Goal: Information Seeking & Learning: Learn about a topic

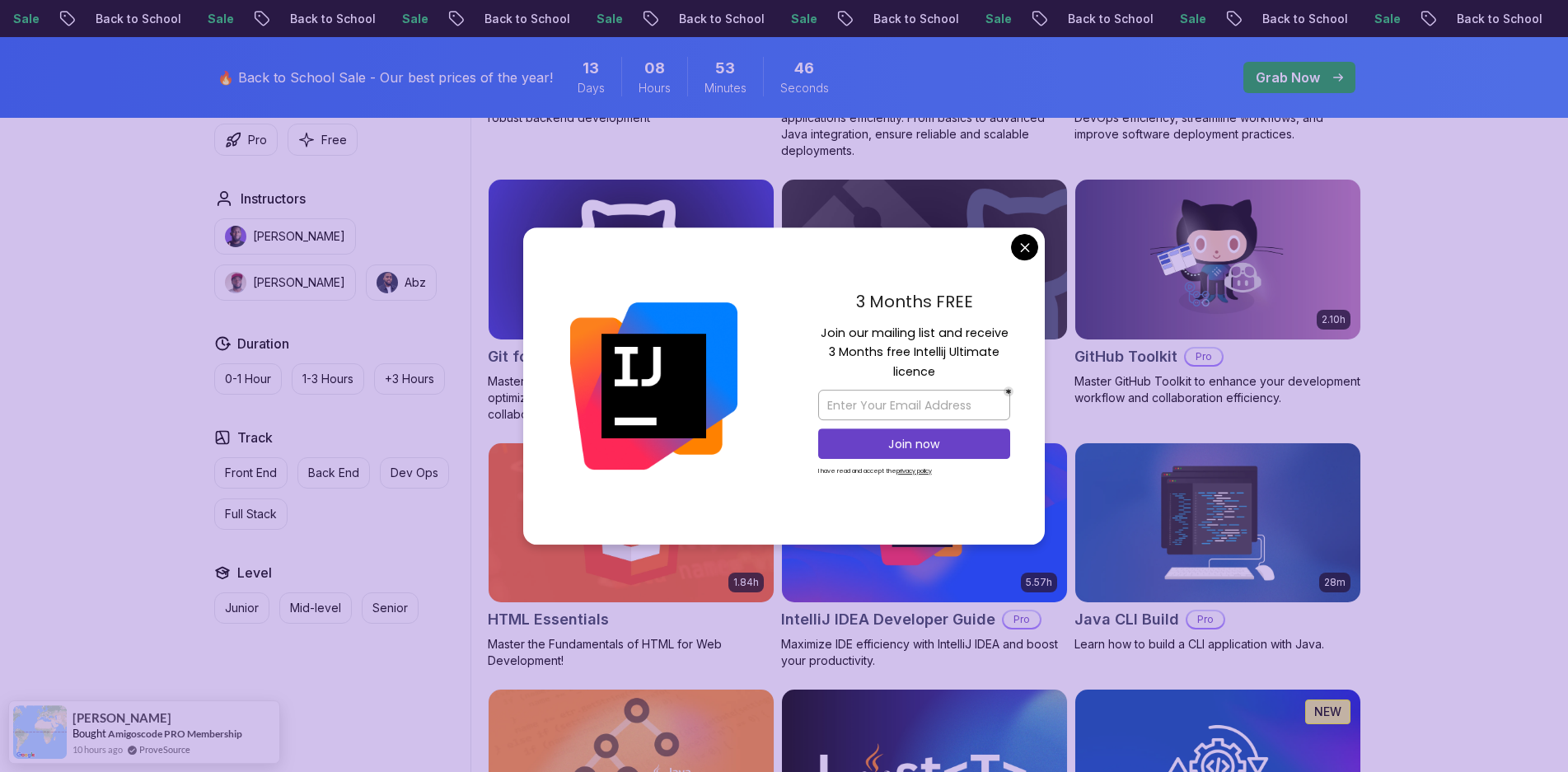
scroll to position [2010, 0]
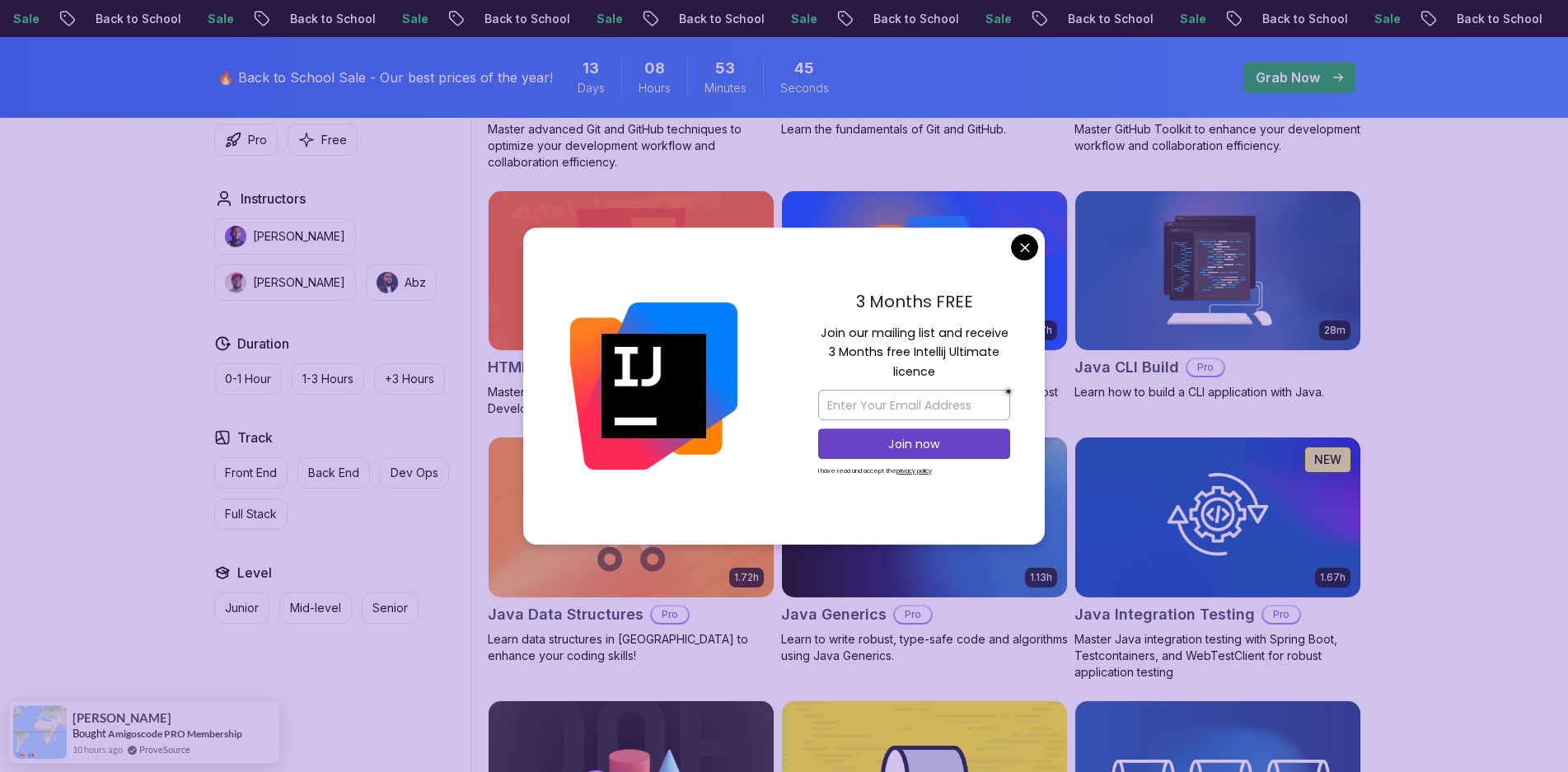
click at [1039, 248] on div "3 Months FREE Join our mailing list and receive 3 Months free Intellij Ultimate…" at bounding box center [914, 386] width 261 height 318
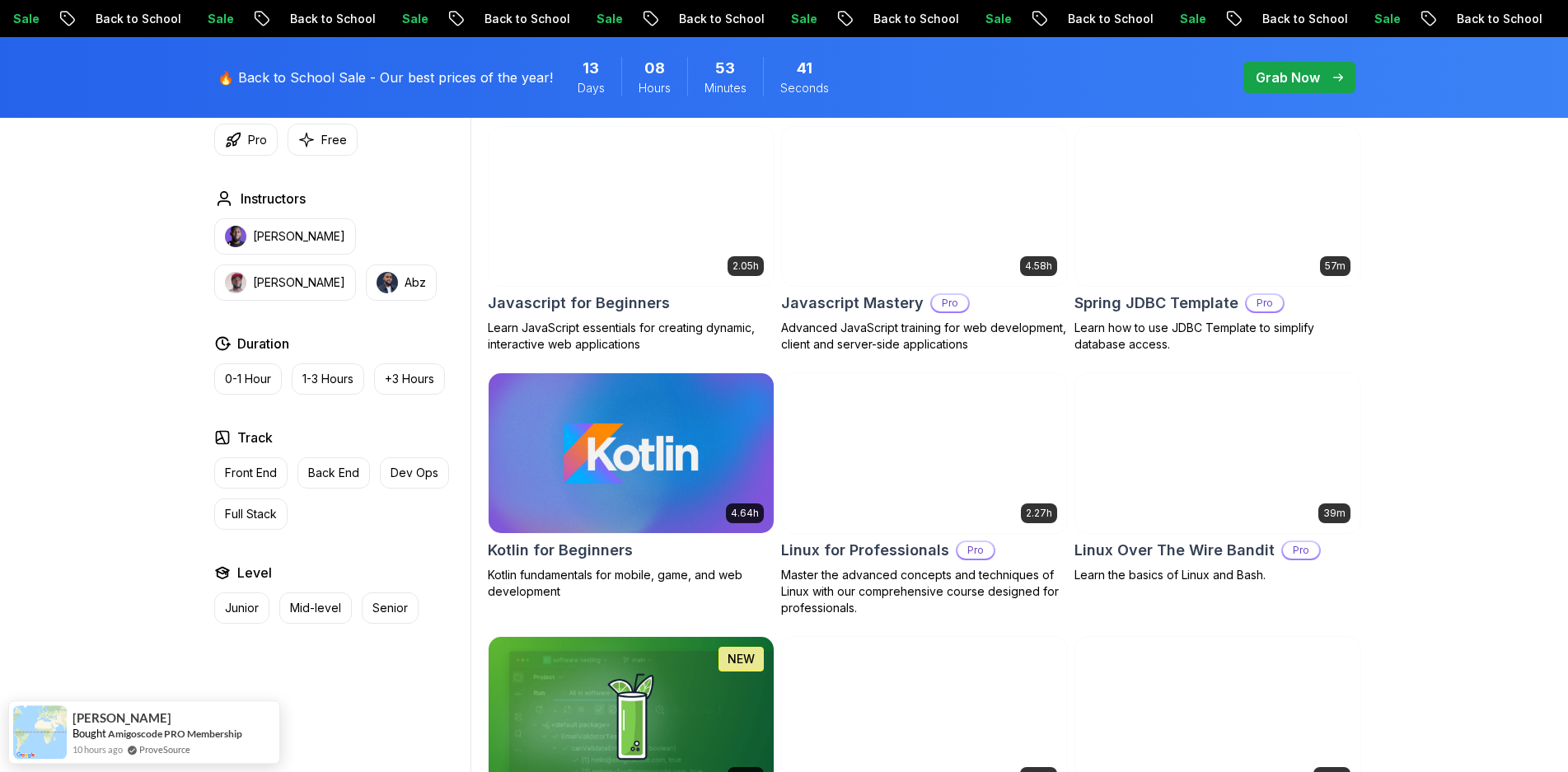
drag, startPoint x: 1503, startPoint y: 447, endPoint x: 1498, endPoint y: 500, distance: 53.2
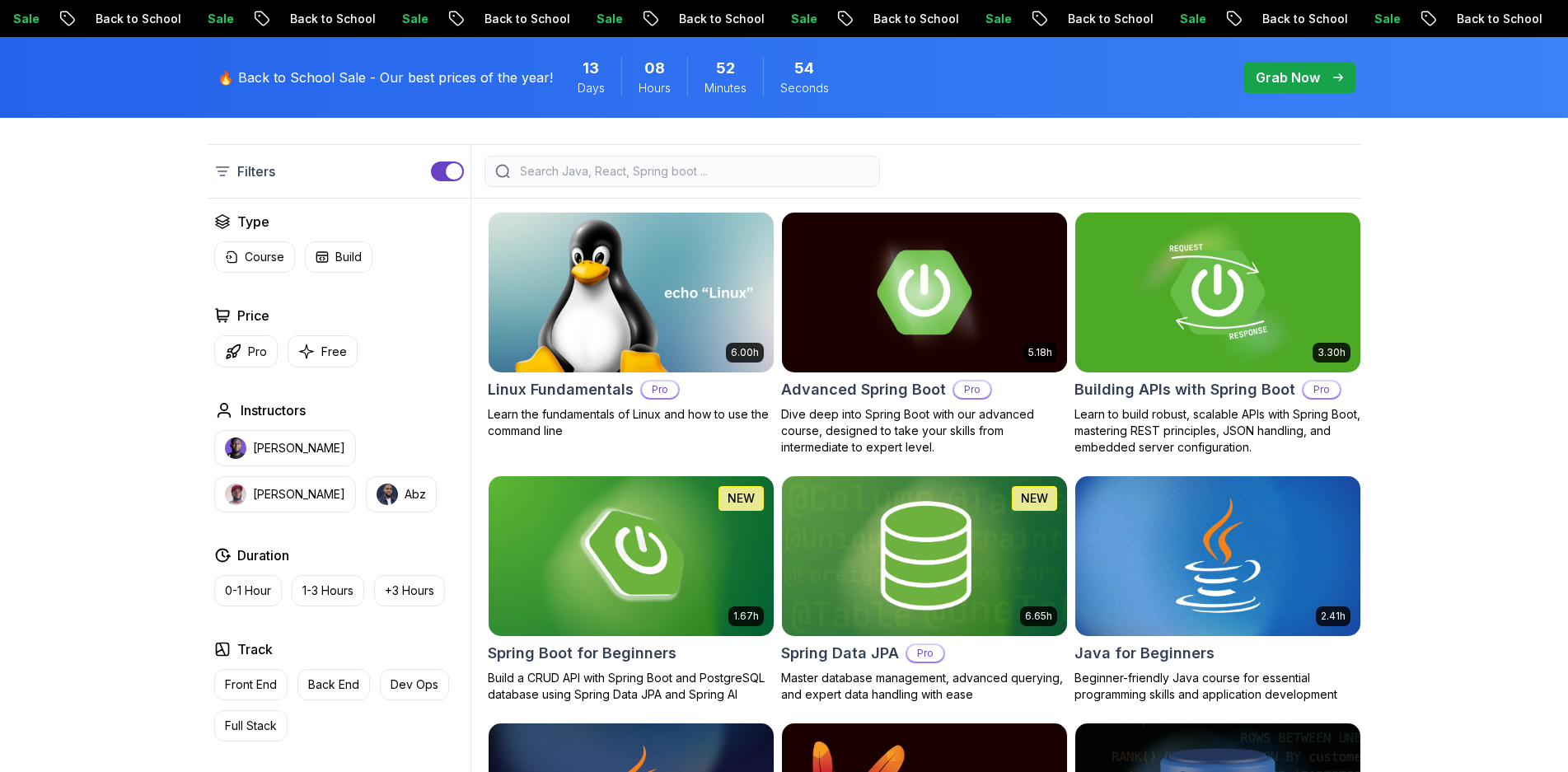
scroll to position [521, 0]
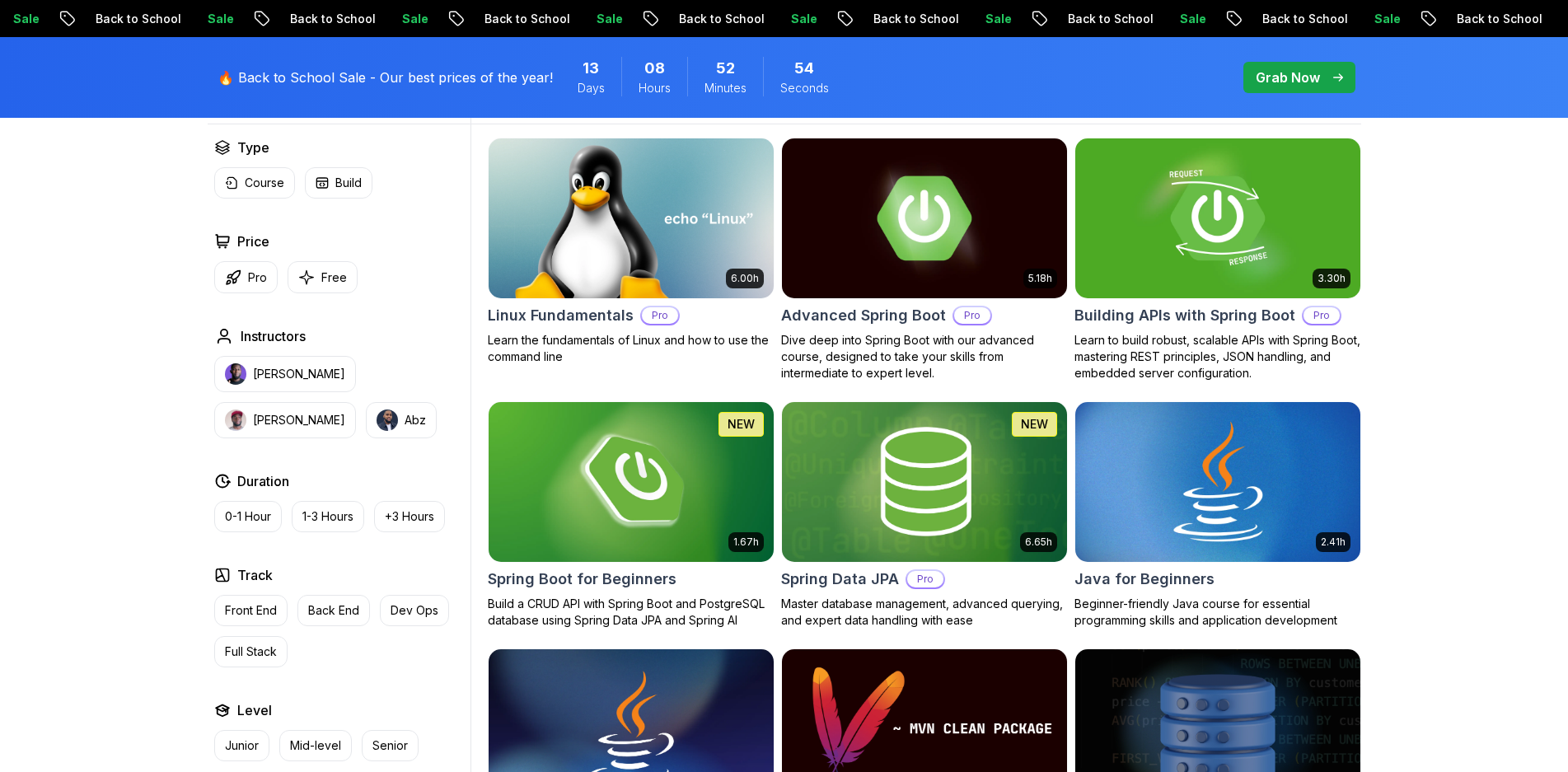
drag, startPoint x: 1434, startPoint y: 525, endPoint x: 1196, endPoint y: 389, distance: 274.1
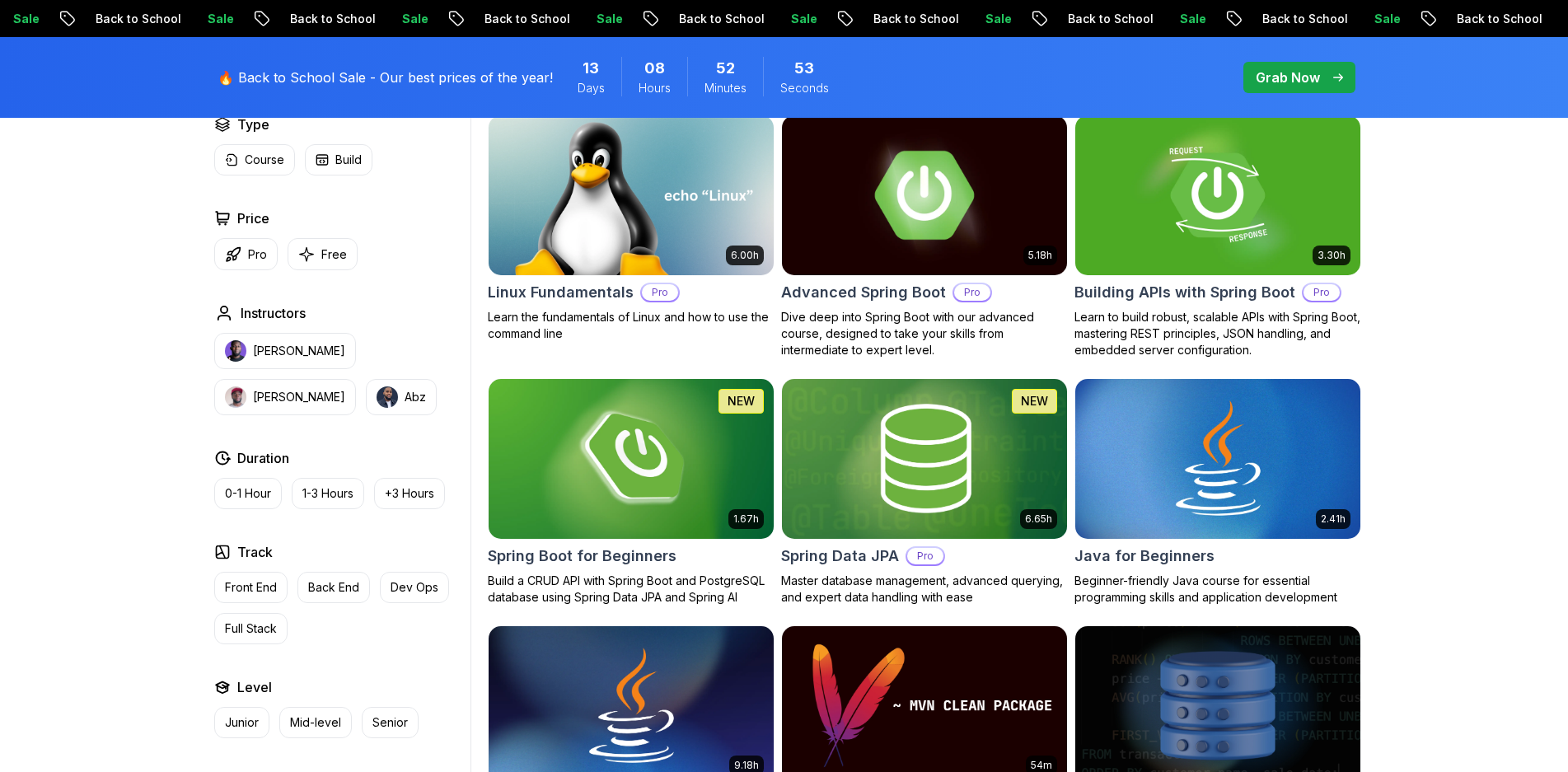
click at [916, 183] on img at bounding box center [924, 195] width 299 height 167
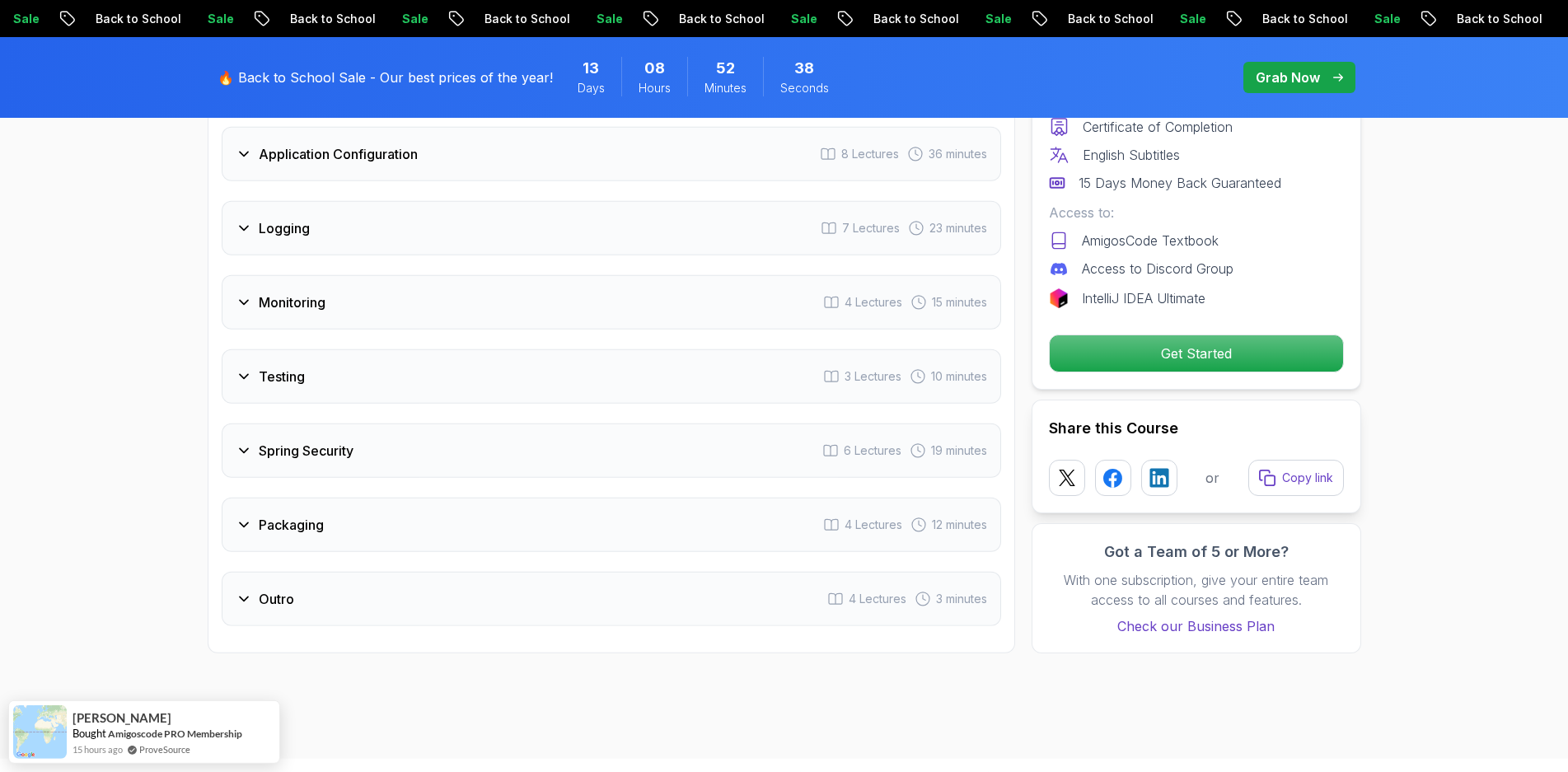
drag, startPoint x: 74, startPoint y: 326, endPoint x: 147, endPoint y: 255, distance: 101.8
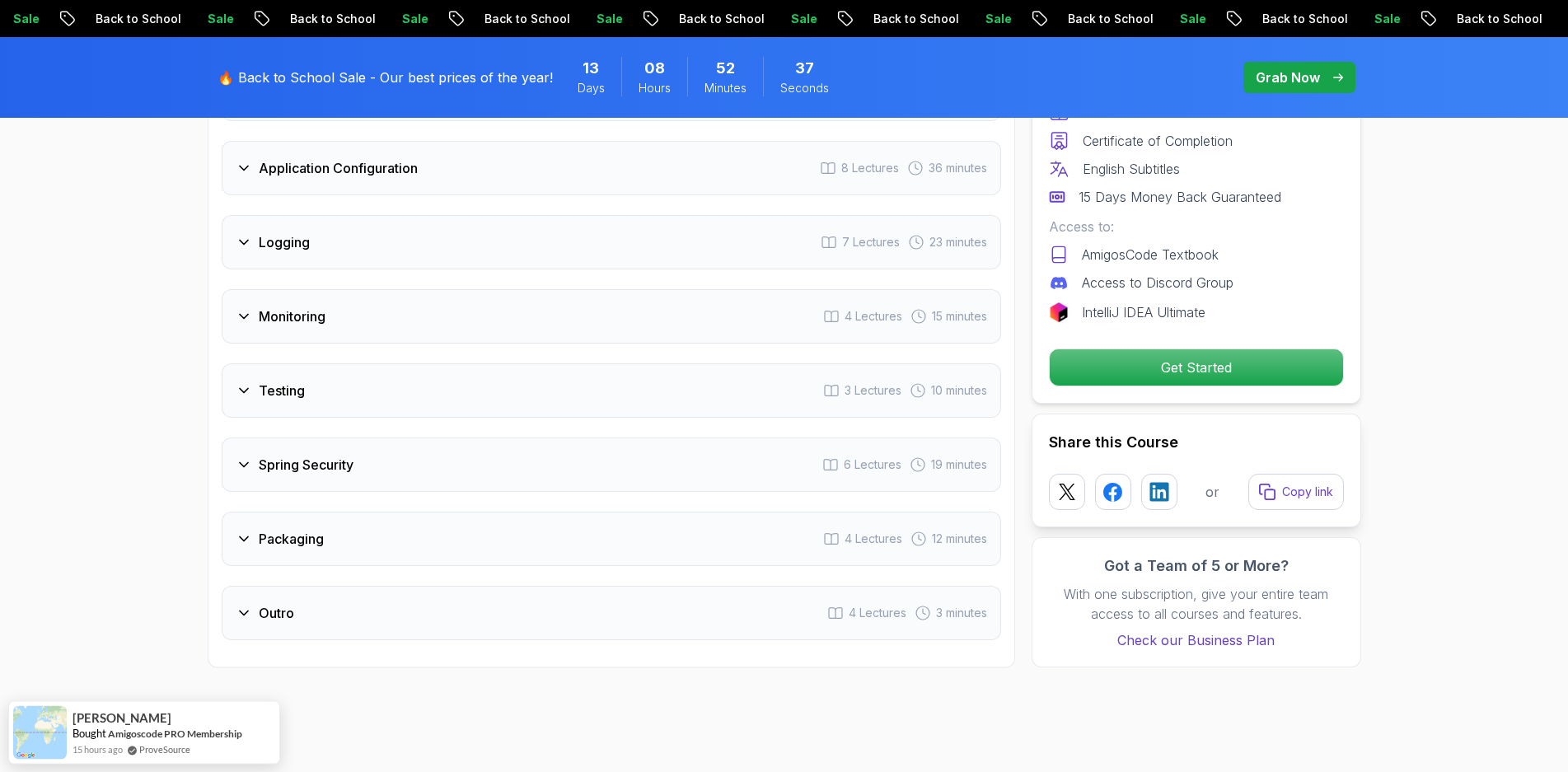
click at [246, 215] on div "Logging 7 Lectures 23 minutes" at bounding box center [611, 242] width 779 height 54
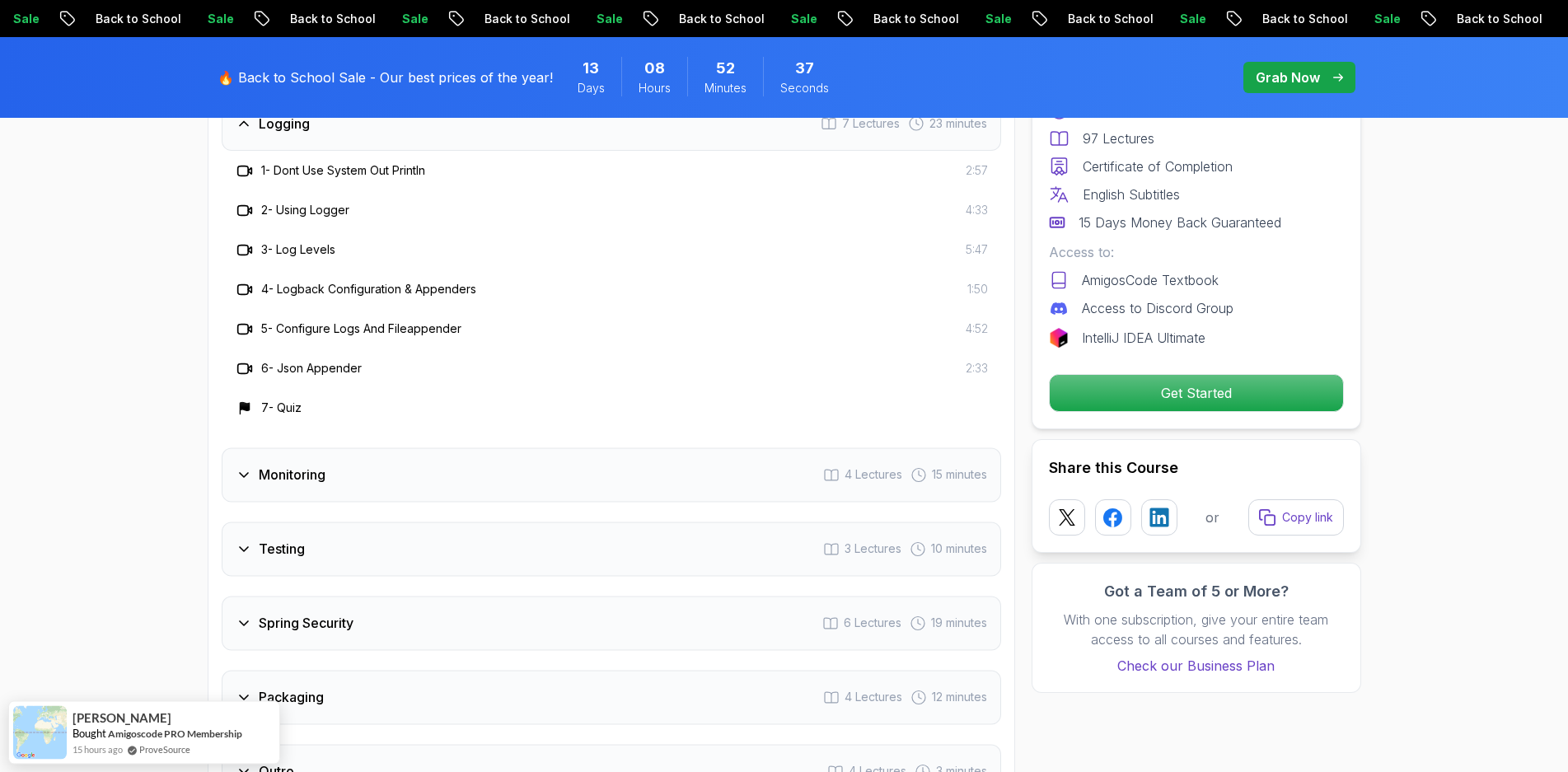
scroll to position [2748, 0]
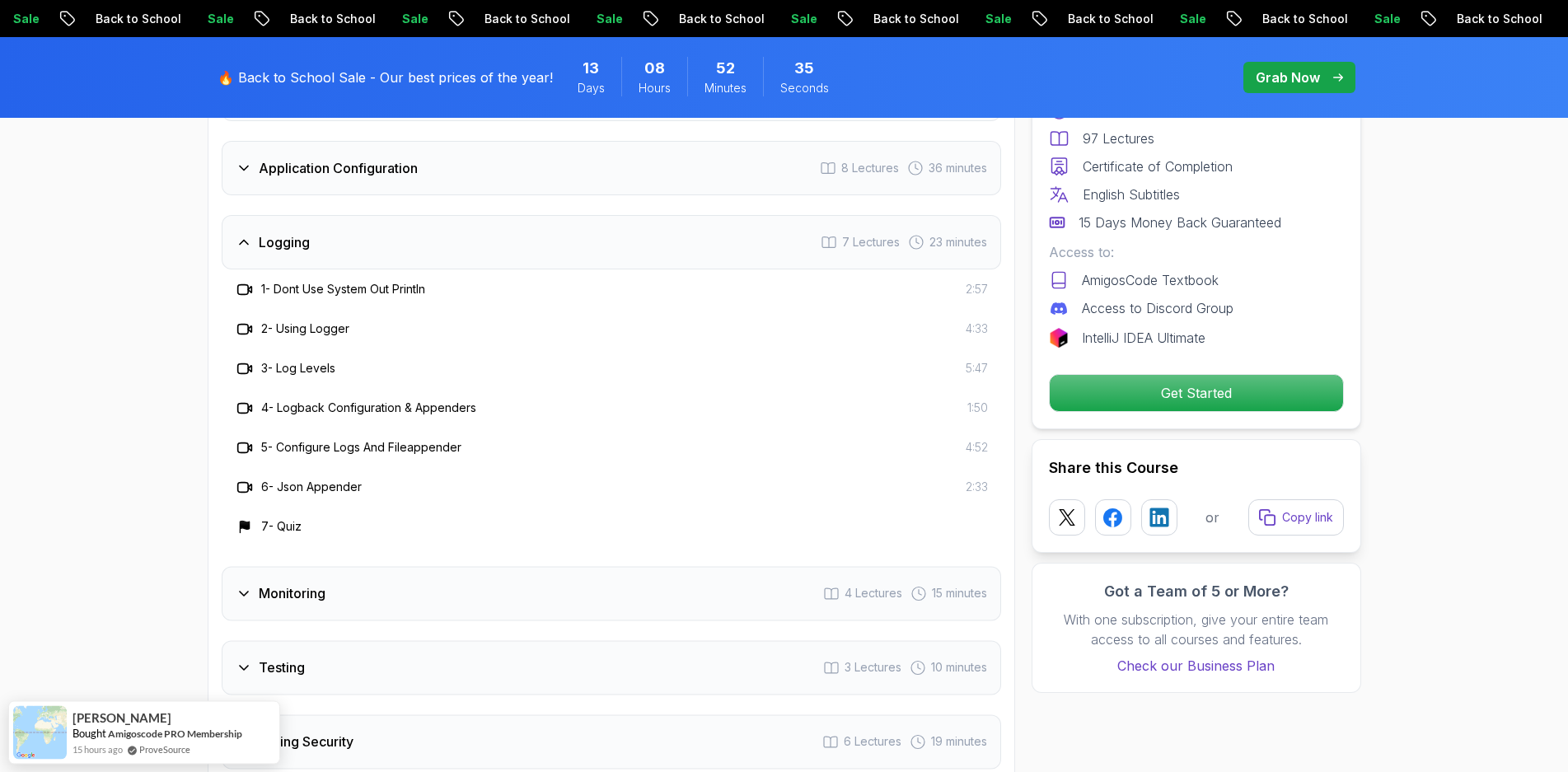
click at [245, 234] on icon at bounding box center [244, 243] width 17 height 17
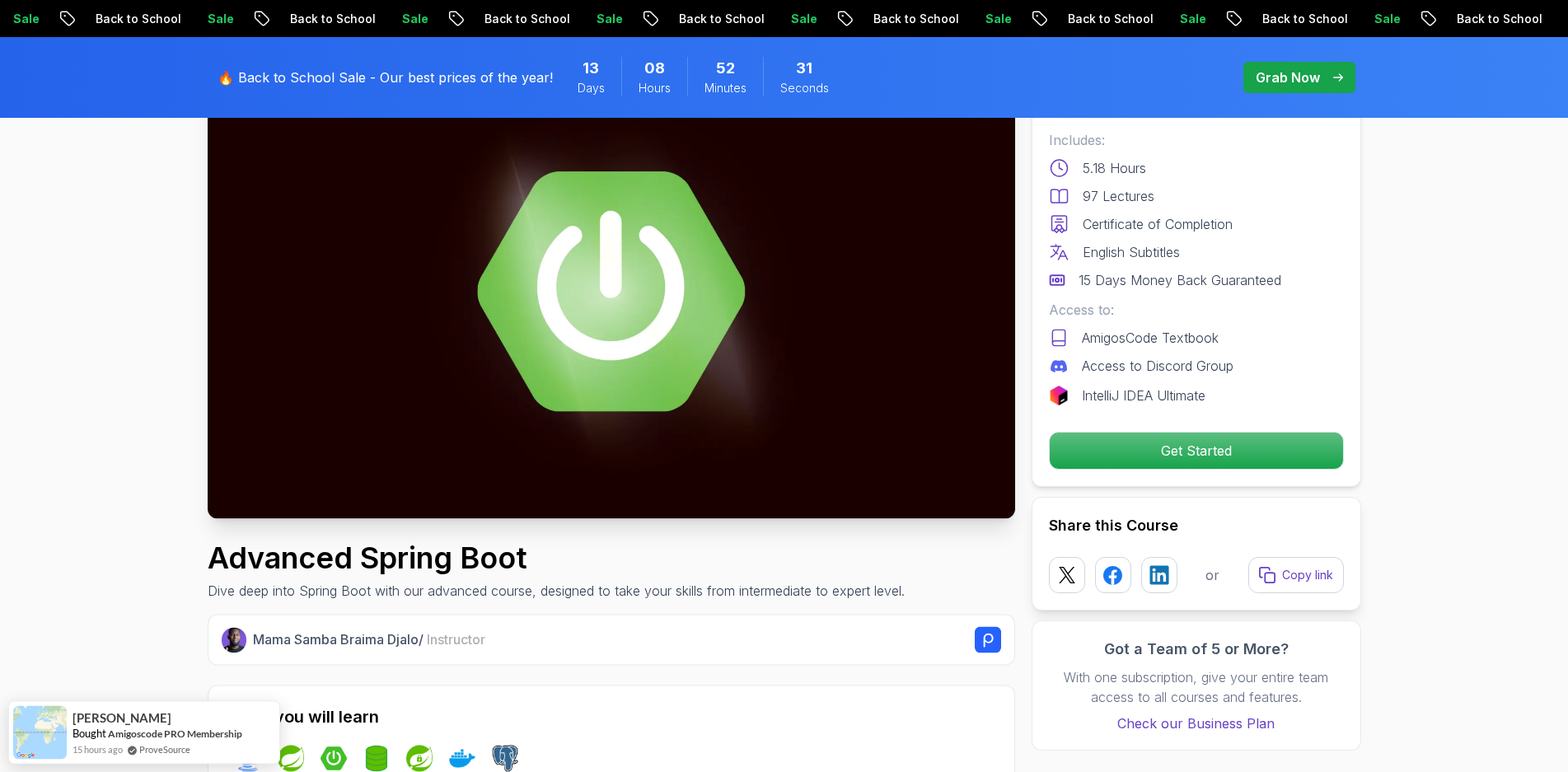
scroll to position [0, 0]
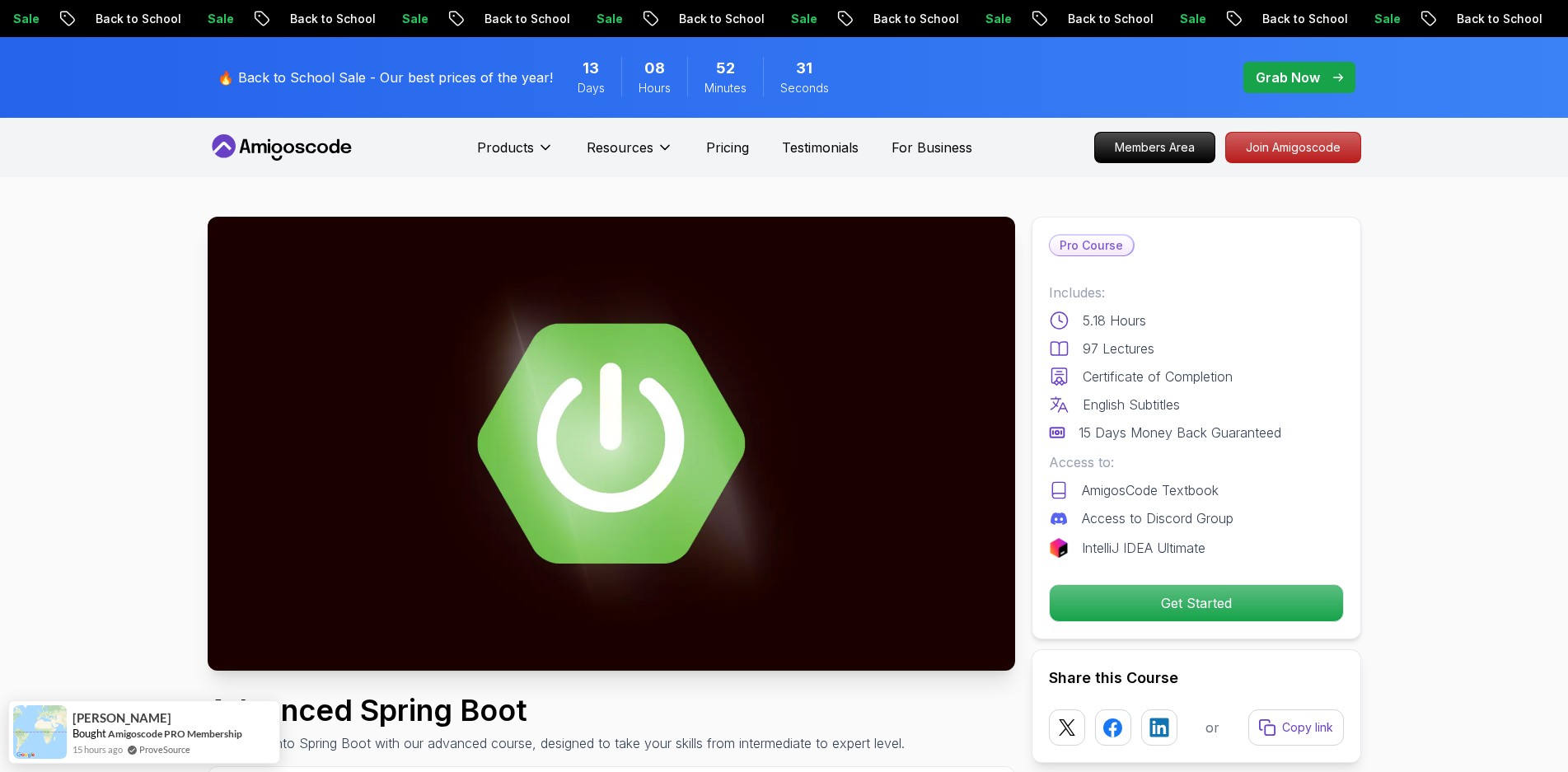
drag, startPoint x: 127, startPoint y: 362, endPoint x: 82, endPoint y: 113, distance: 253.0
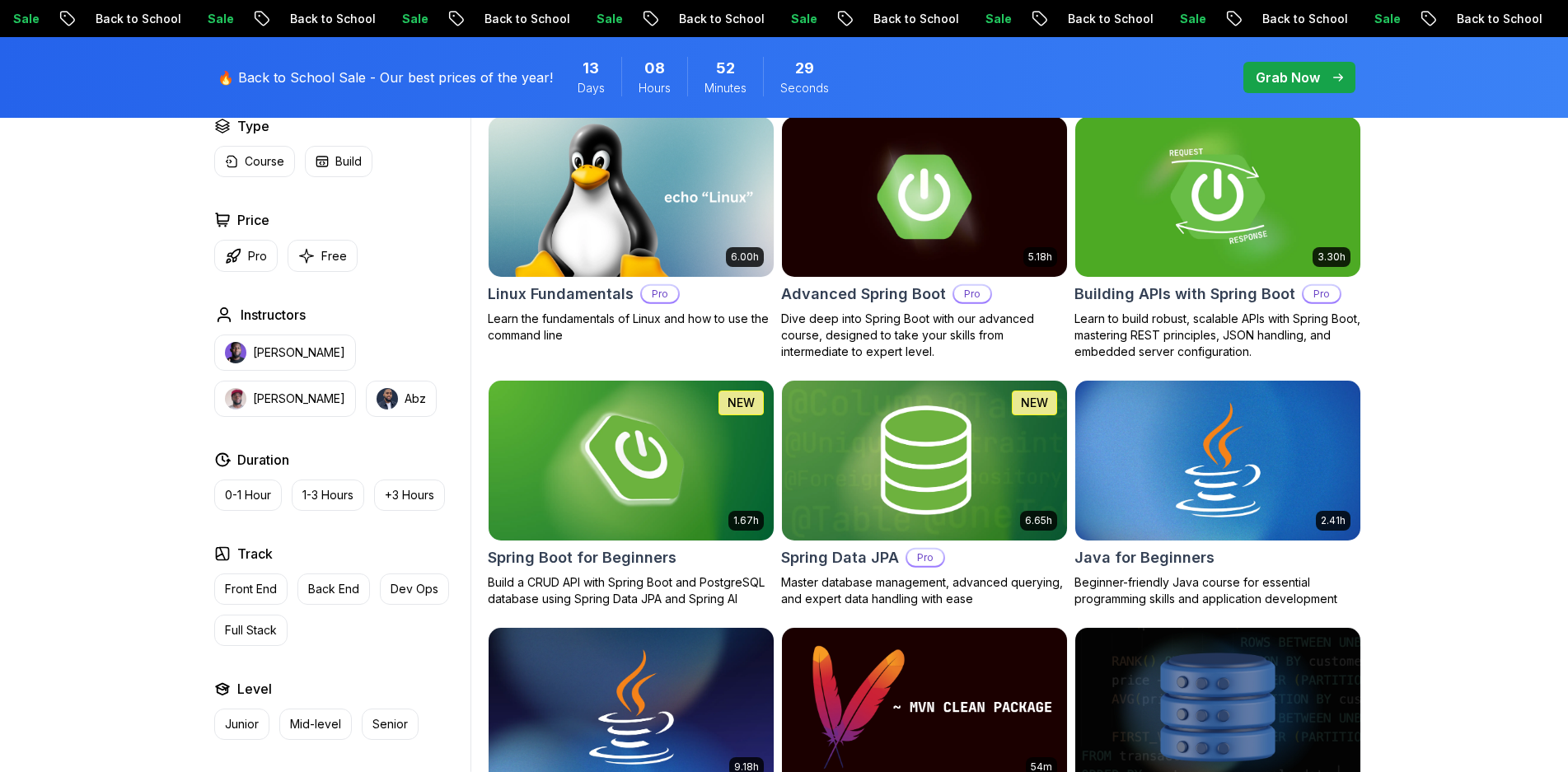
scroll to position [521, 0]
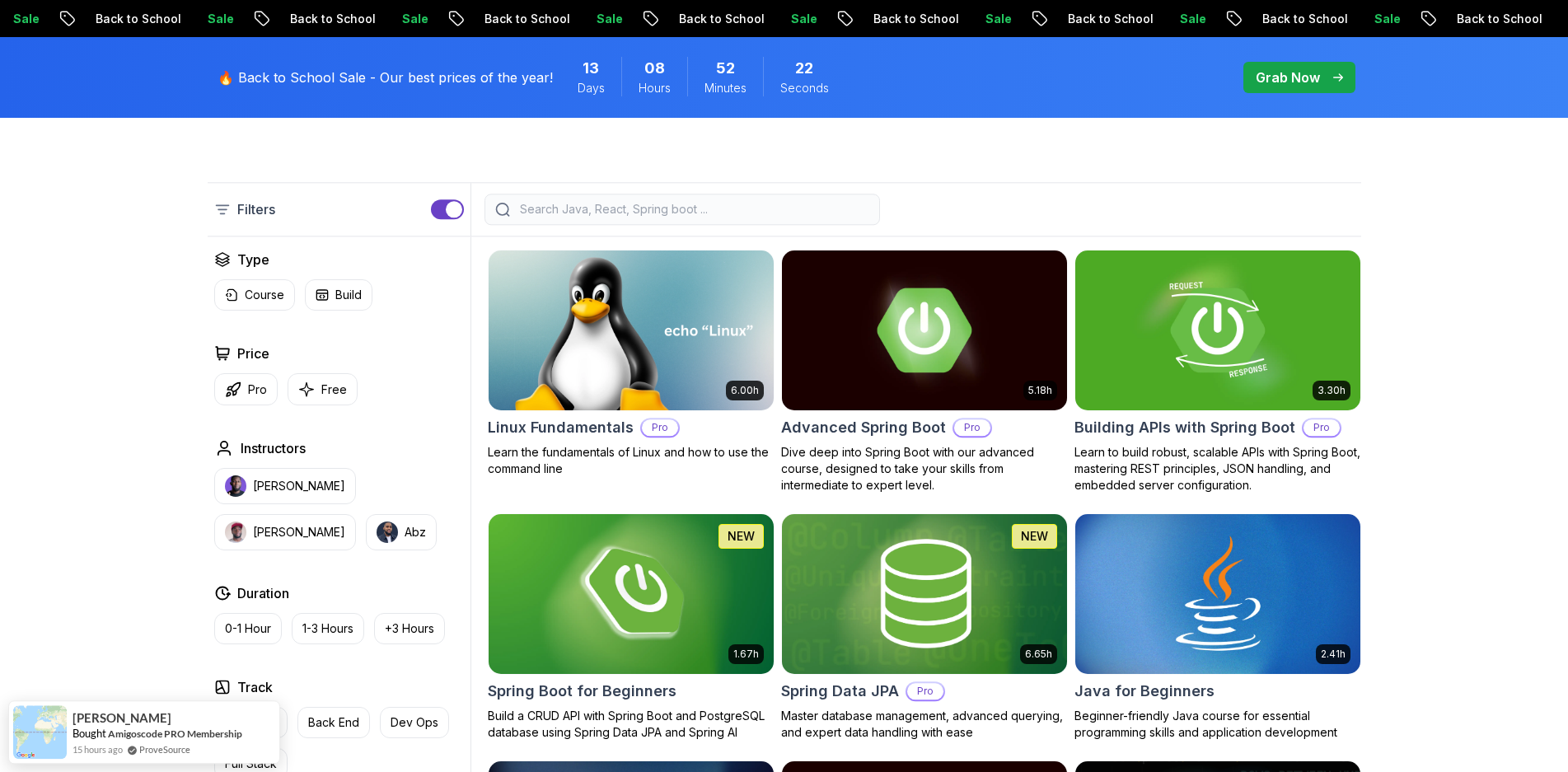
drag, startPoint x: 1491, startPoint y: 298, endPoint x: 1396, endPoint y: 147, distance: 178.4
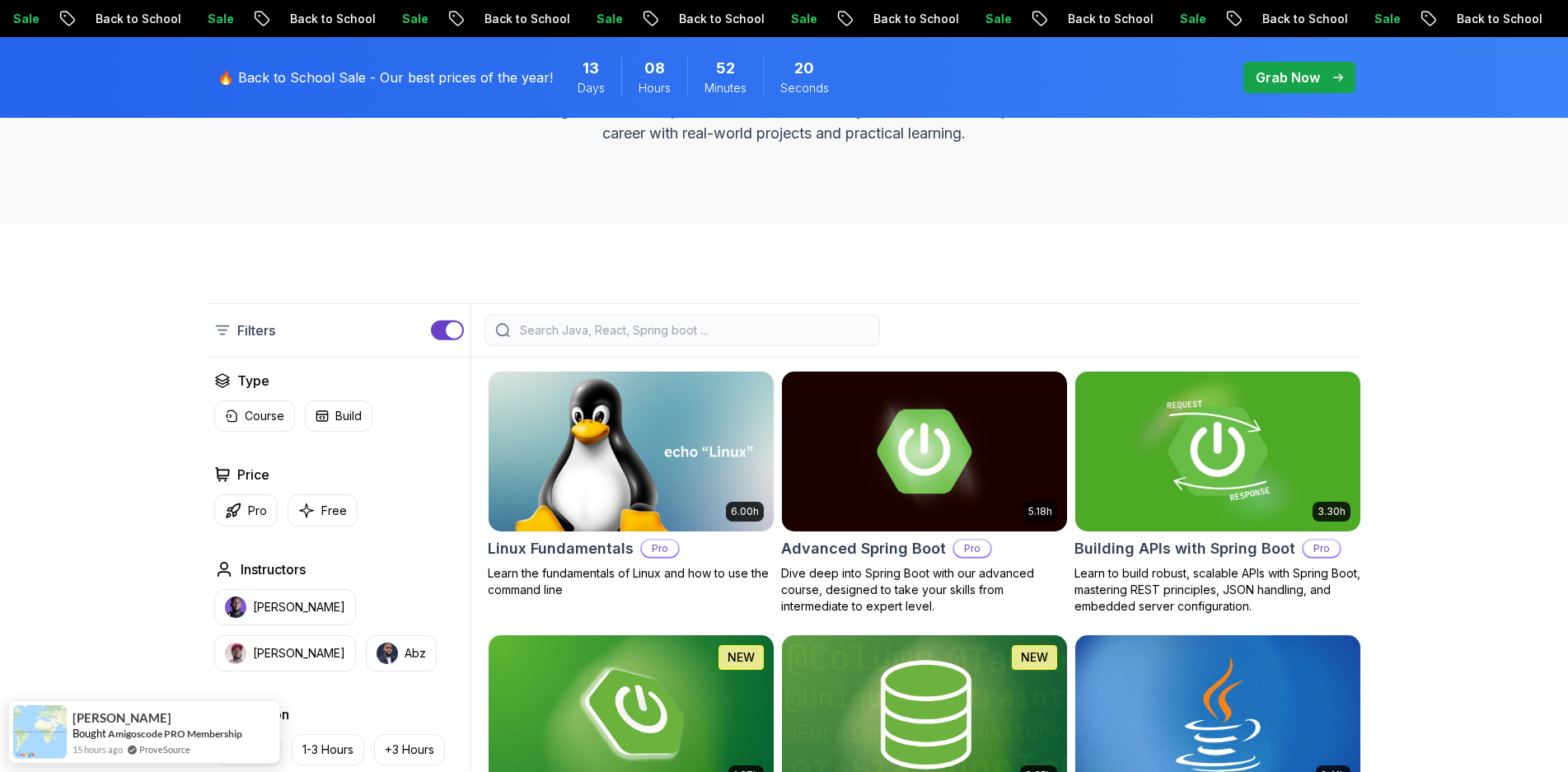
click at [1233, 429] on img at bounding box center [1218, 450] width 299 height 167
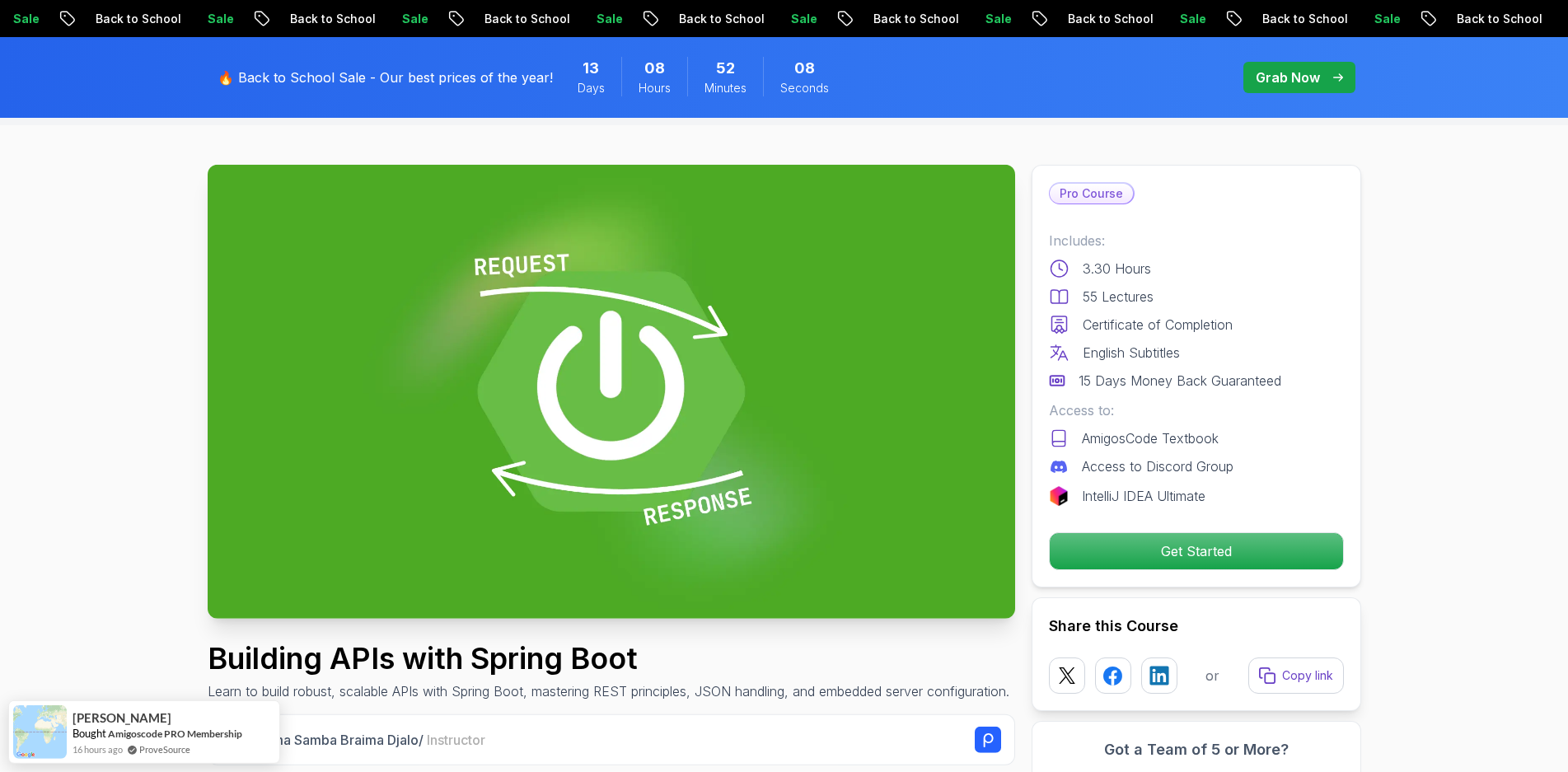
scroll to position [19, 0]
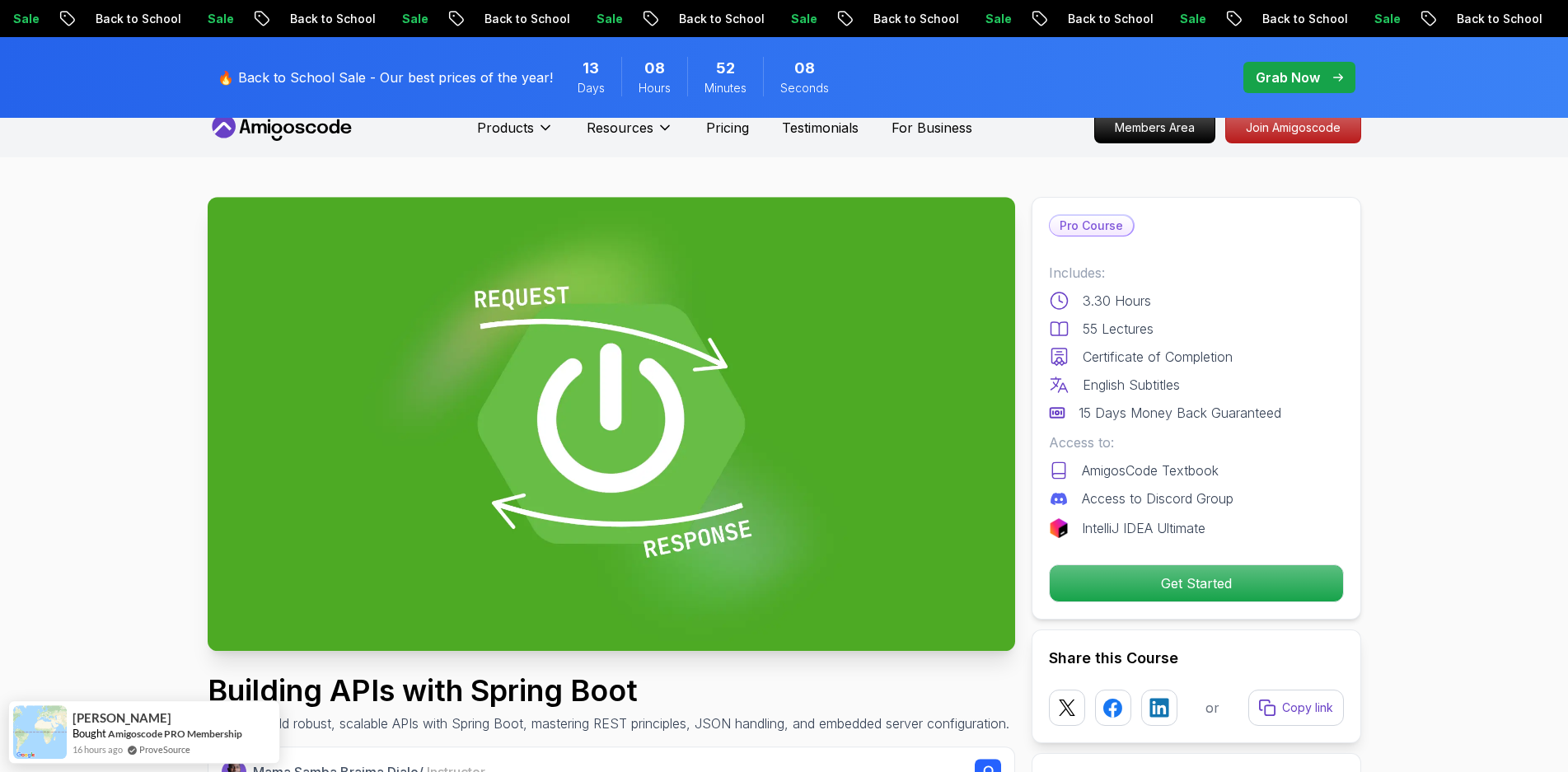
drag, startPoint x: 65, startPoint y: 266, endPoint x: 97, endPoint y: 154, distance: 116.5
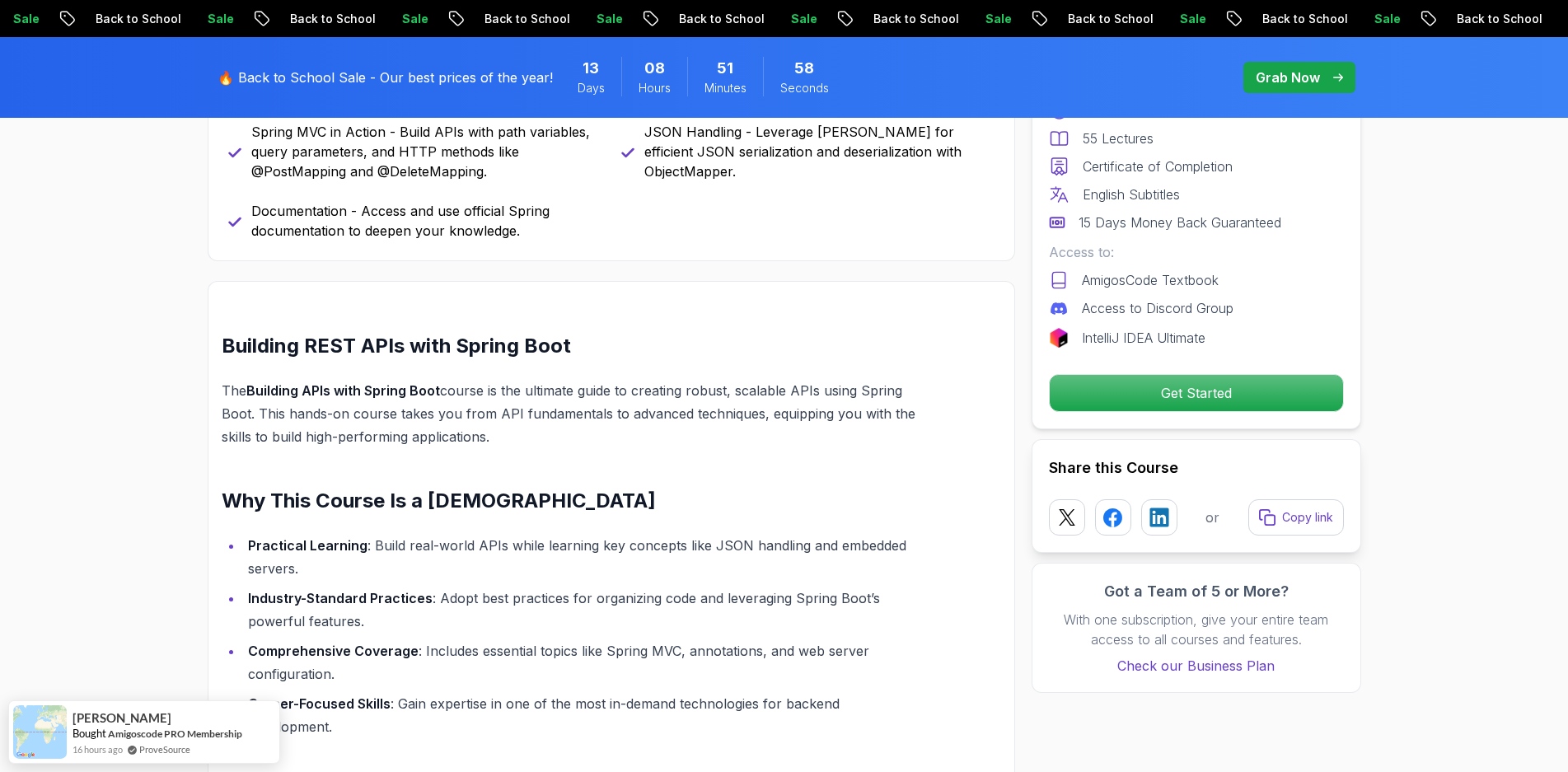
scroll to position [994, 0]
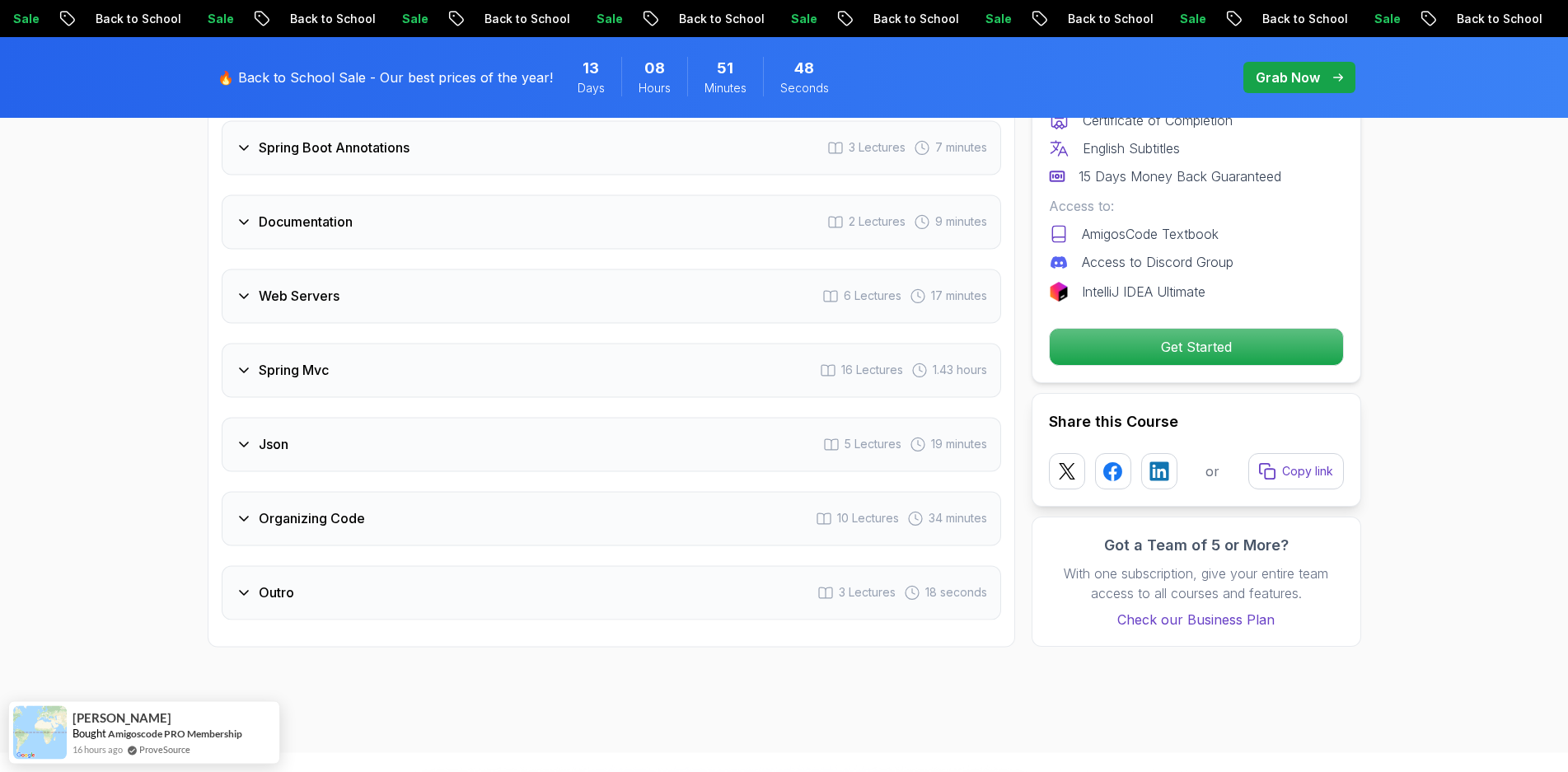
drag, startPoint x: 81, startPoint y: 336, endPoint x: 101, endPoint y: 317, distance: 27.6
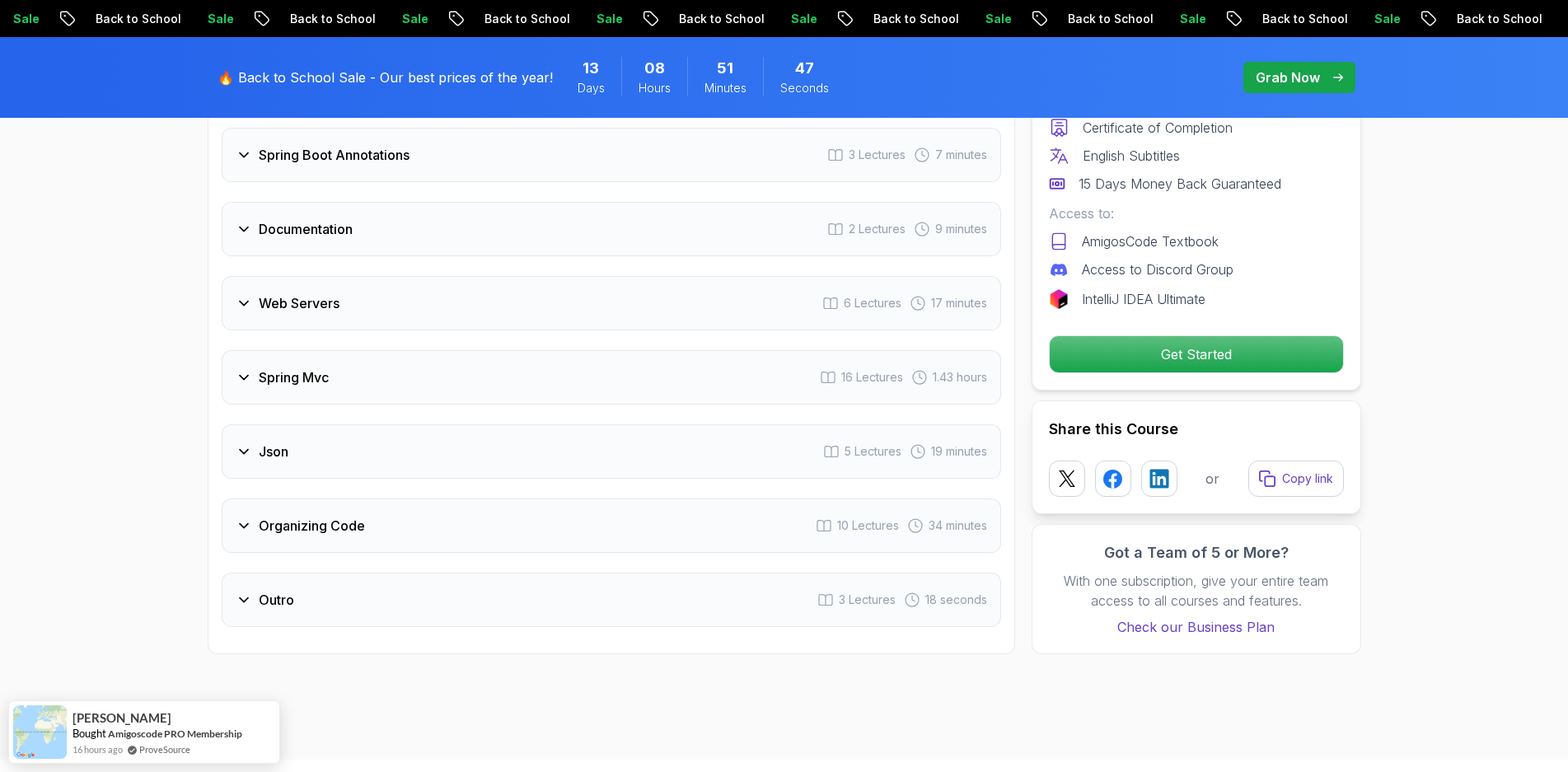
click at [234, 517] on div "Organizing Code 10 Lectures 34 minutes" at bounding box center [611, 526] width 779 height 54
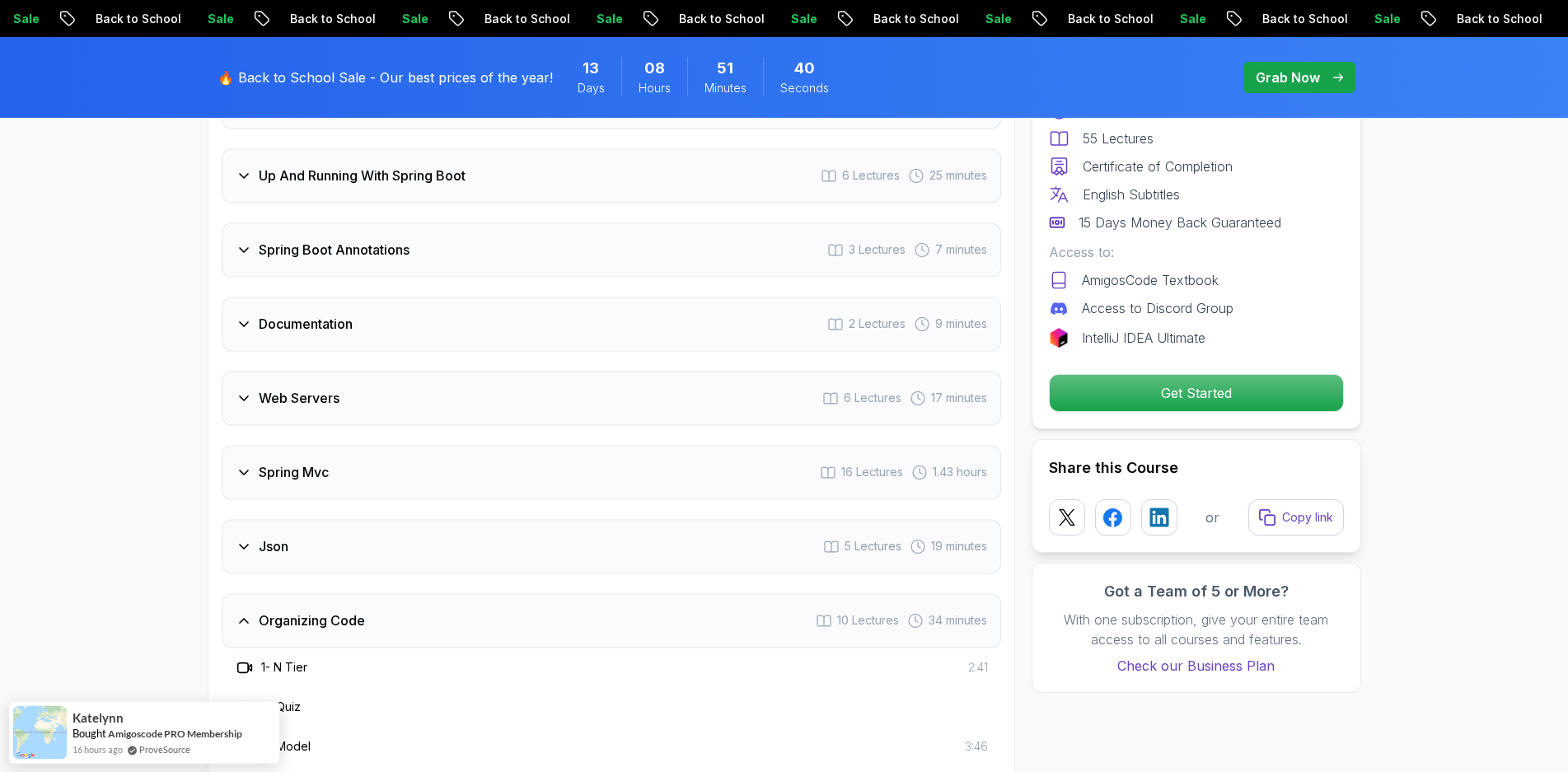
drag, startPoint x: 146, startPoint y: 467, endPoint x: 123, endPoint y: 499, distance: 39.4
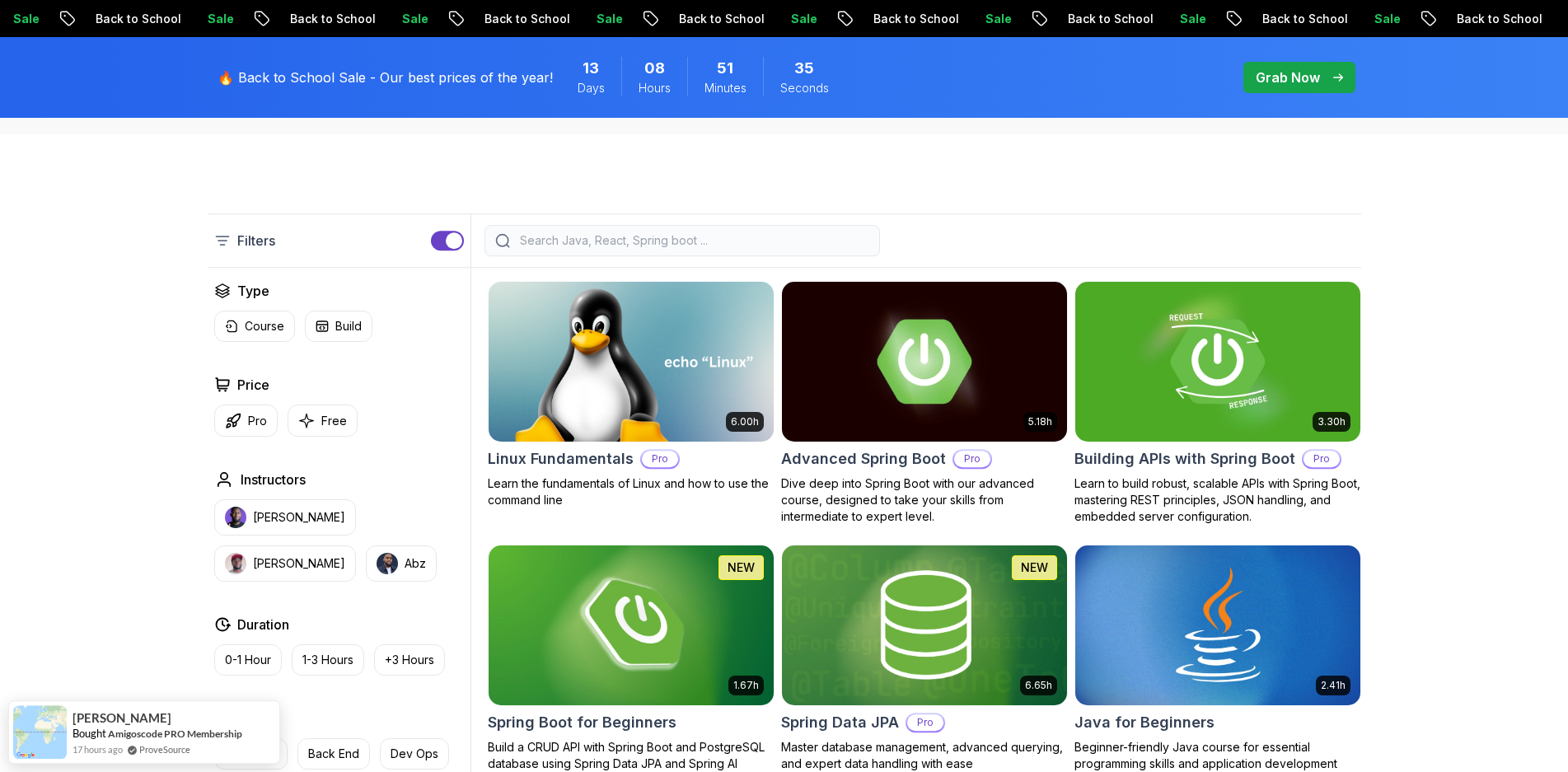
scroll to position [355, 0]
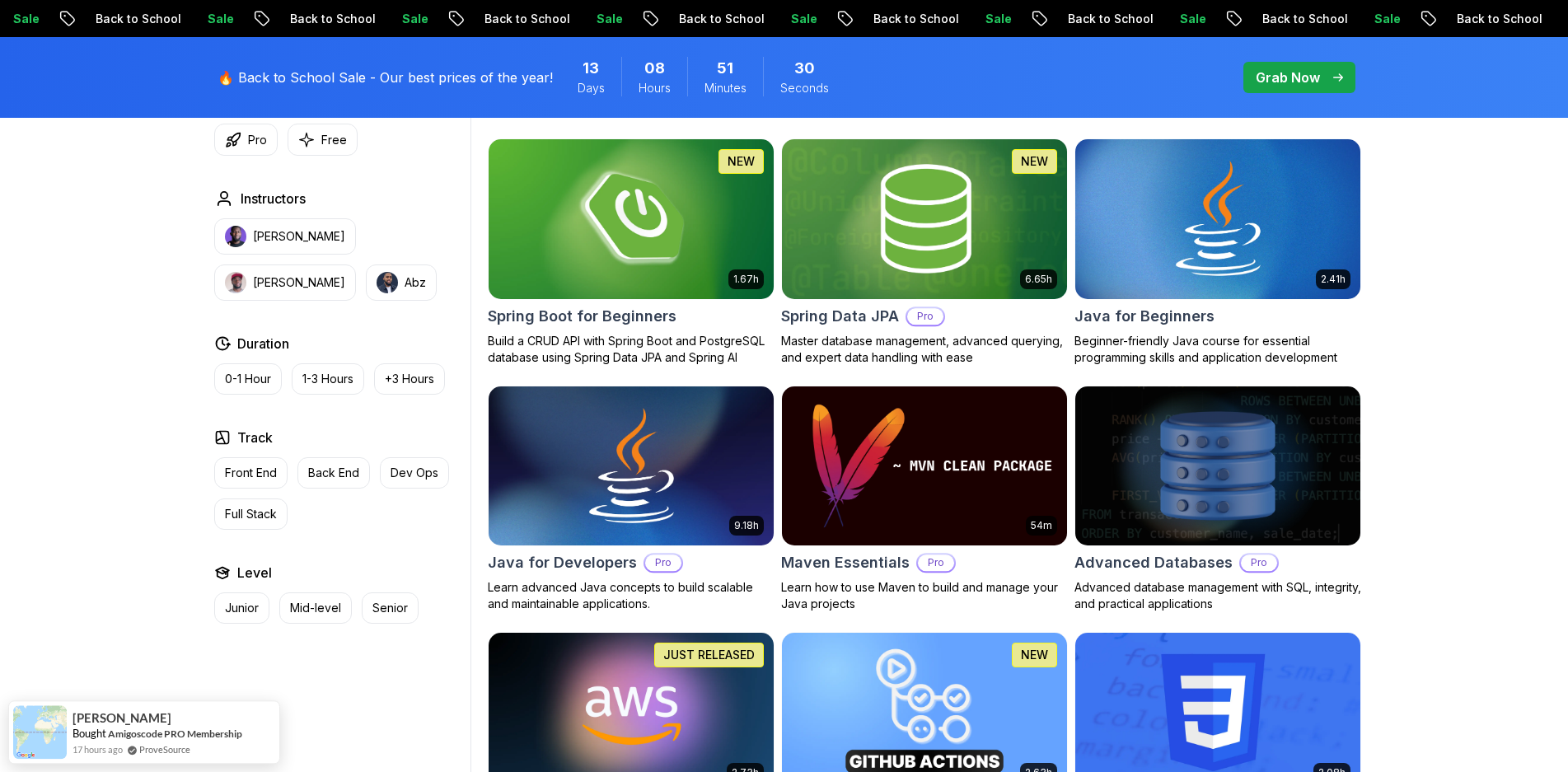
drag, startPoint x: 180, startPoint y: 340, endPoint x: 153, endPoint y: 372, distance: 41.9
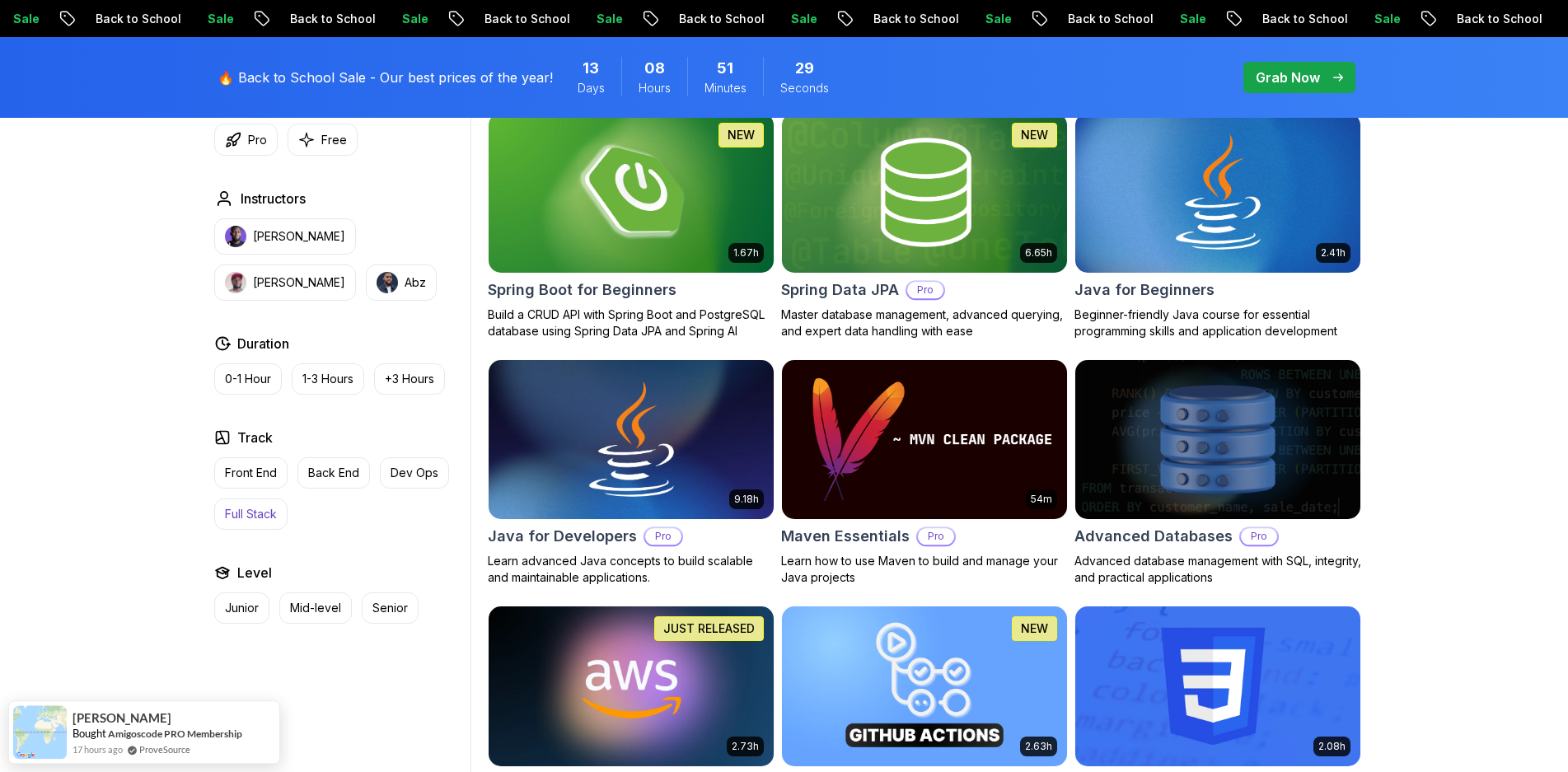
click at [251, 523] on button "Full Stack" at bounding box center [251, 515] width 74 height 31
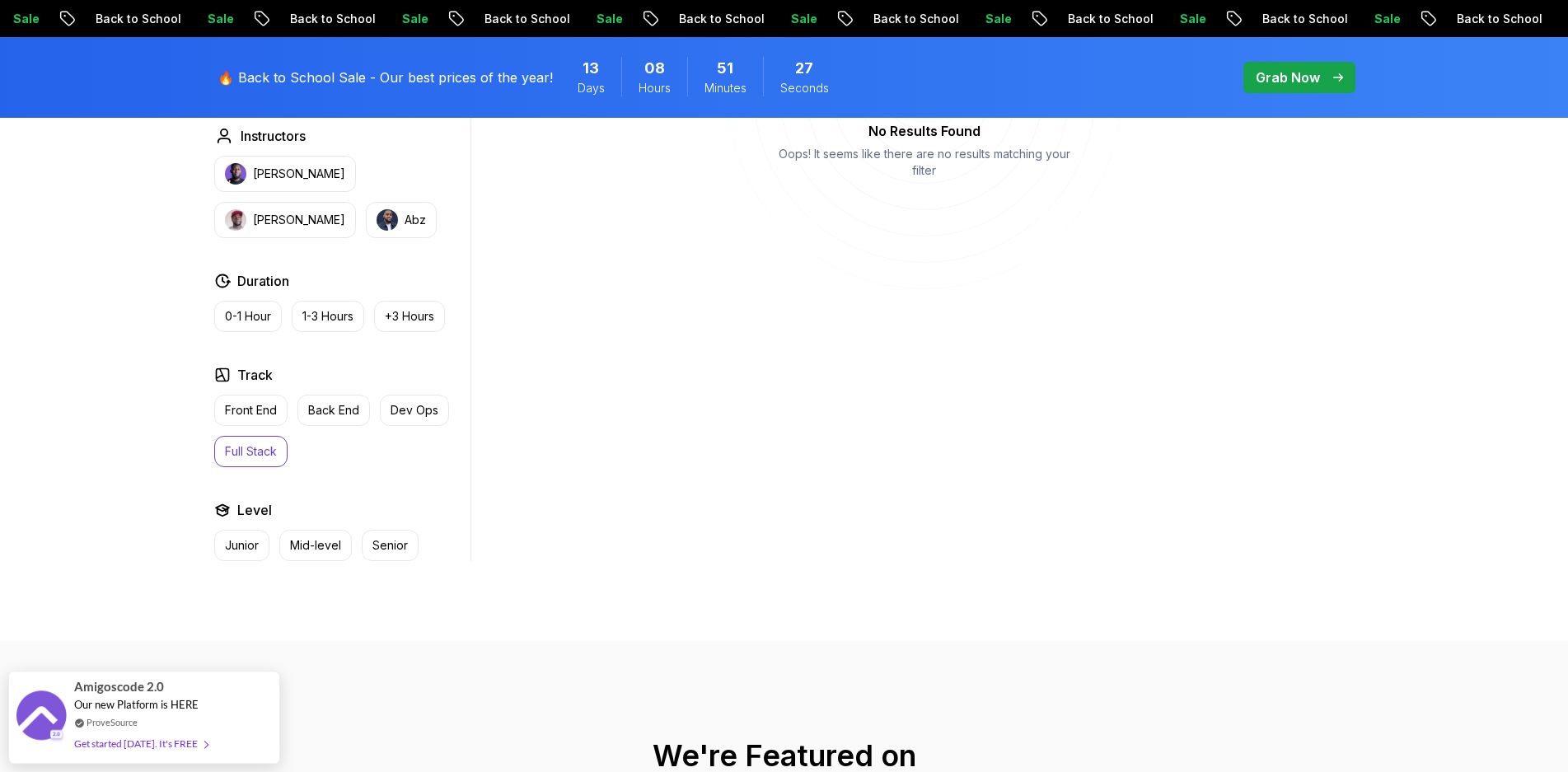
click at [255, 450] on p "Full Stack" at bounding box center [251, 452] width 52 height 17
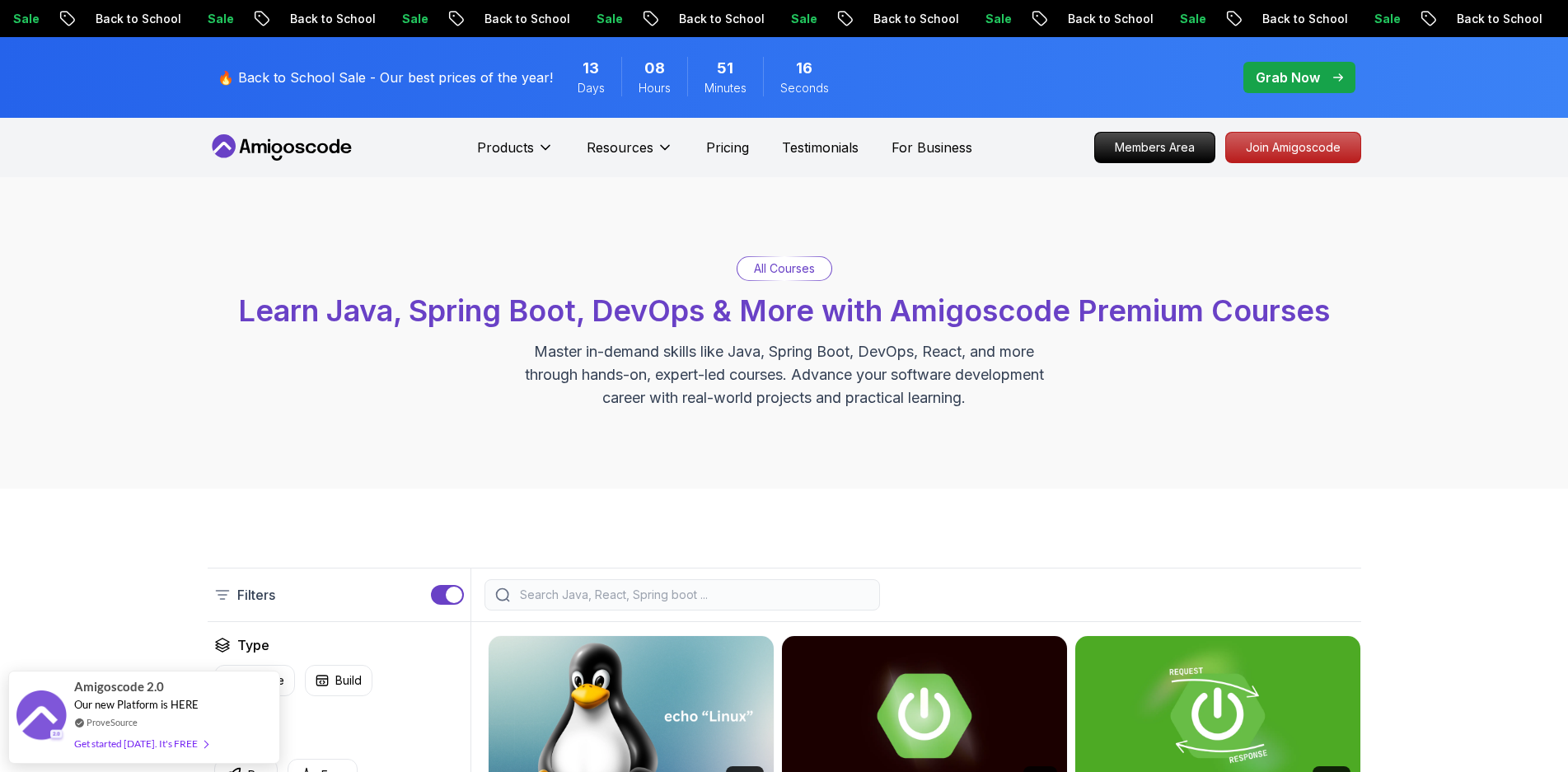
drag, startPoint x: 154, startPoint y: 439, endPoint x: 452, endPoint y: 292, distance: 332.3
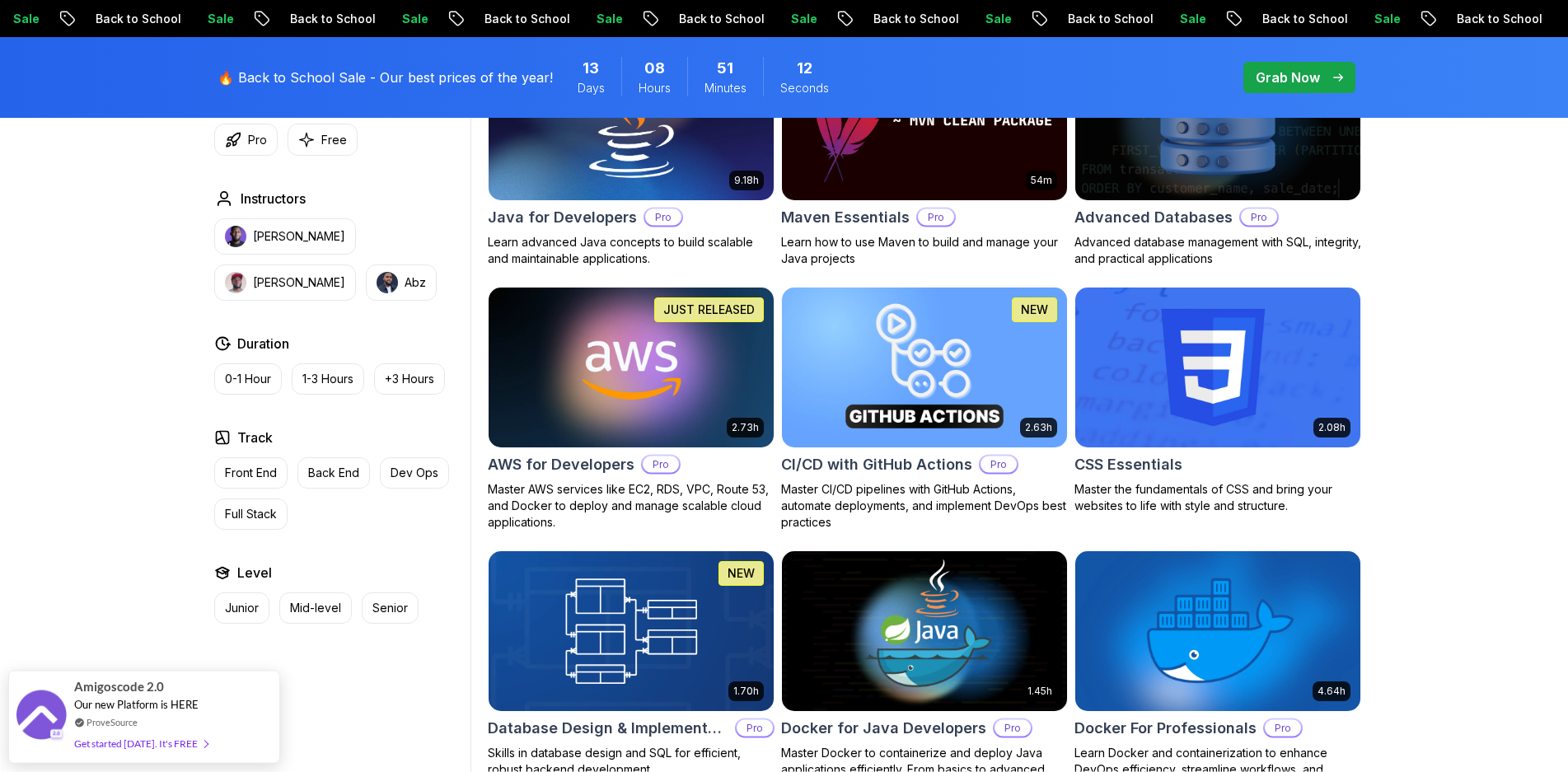
scroll to position [1076, 0]
